Goal: Task Accomplishment & Management: Use online tool/utility

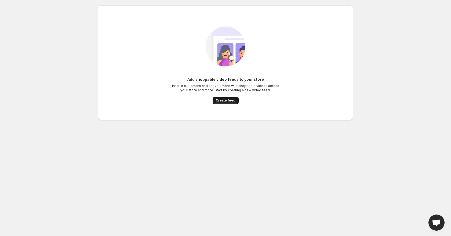
click at [220, 100] on span "Create feed" at bounding box center [226, 100] width 20 height 4
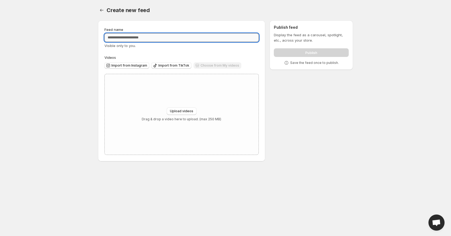
click at [124, 36] on input "Feed name" at bounding box center [181, 37] width 154 height 9
type input "*********"
click at [156, 52] on div "Feed name ********* Visible only to you. Videos Import from Instagram Import fr…" at bounding box center [181, 91] width 154 height 128
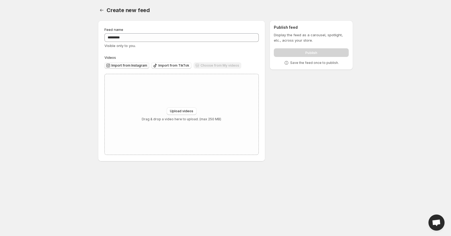
click at [132, 64] on span "Import from Instagram" at bounding box center [129, 65] width 36 height 4
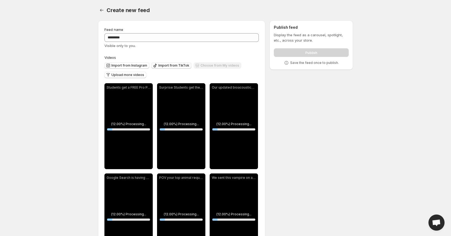
click at [167, 67] on span "Import from TikTok" at bounding box center [173, 65] width 31 height 4
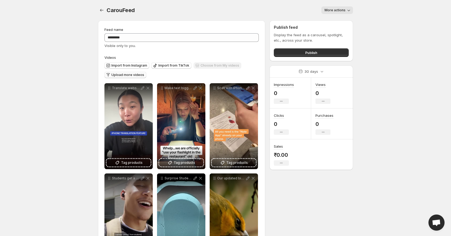
click at [121, 77] on button "Upload more videos" at bounding box center [125, 75] width 42 height 6
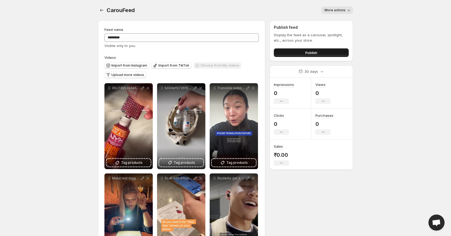
click at [306, 54] on span "Publish" at bounding box center [311, 52] width 12 height 5
click at [303, 53] on button "Publish" at bounding box center [311, 52] width 75 height 9
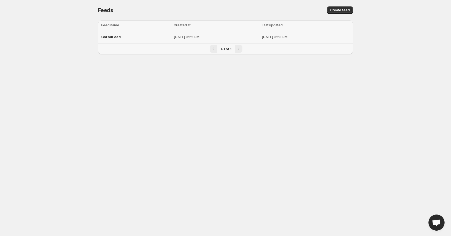
click at [132, 40] on div "CarouFeed" at bounding box center [135, 37] width 69 height 10
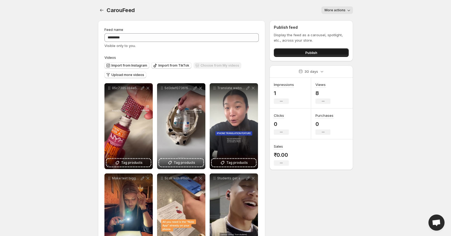
click at [287, 49] on button "Publish" at bounding box center [311, 52] width 75 height 9
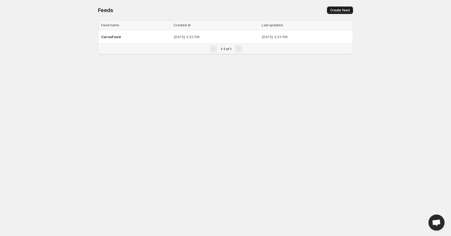
click at [344, 9] on span "Create feed" at bounding box center [340, 10] width 20 height 4
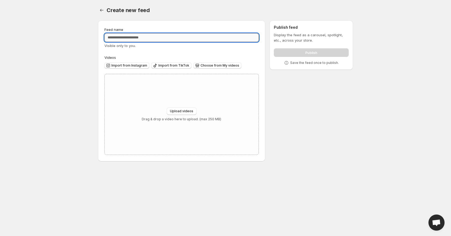
click at [175, 38] on input "Feed name" at bounding box center [181, 37] width 154 height 9
type input "********"
click at [141, 65] on span "Import from Instagram" at bounding box center [129, 65] width 36 height 4
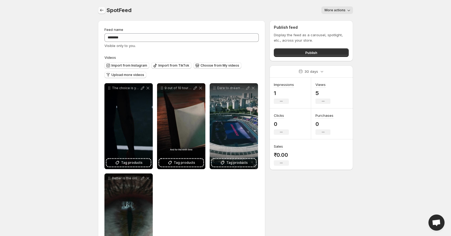
click at [100, 9] on icon "Settings" at bounding box center [101, 10] width 5 height 5
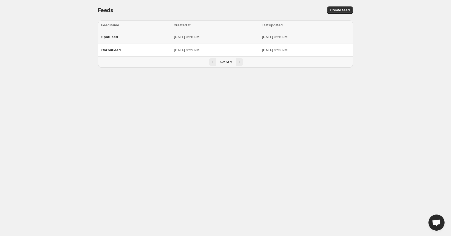
click at [140, 36] on div "SpotFeed" at bounding box center [135, 37] width 69 height 10
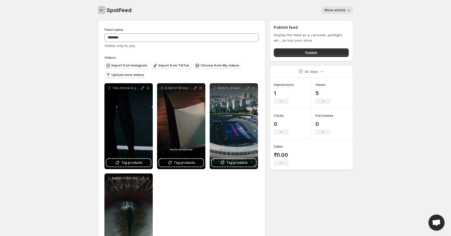
click at [99, 9] on icon "Settings" at bounding box center [101, 10] width 5 height 5
